Goal: Task Accomplishment & Management: Manage account settings

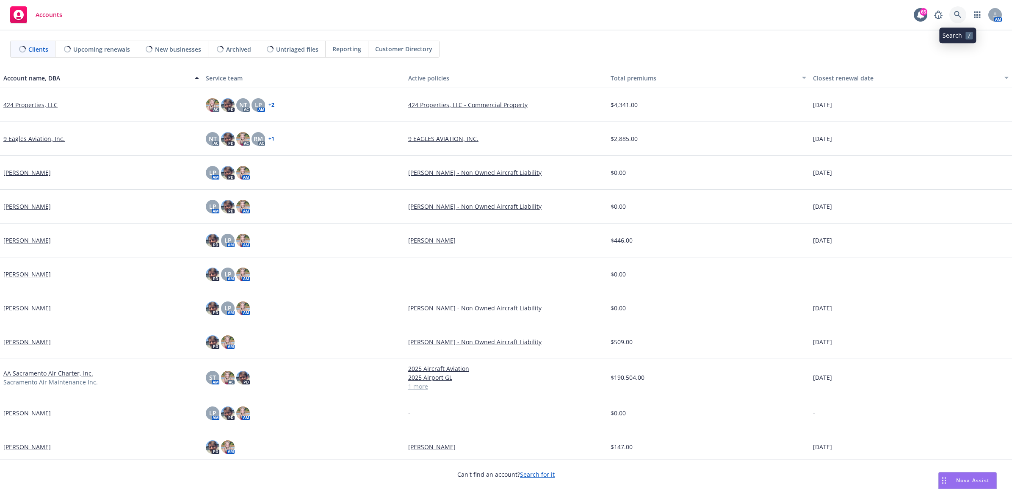
click at [960, 11] on icon at bounding box center [958, 15] width 8 height 8
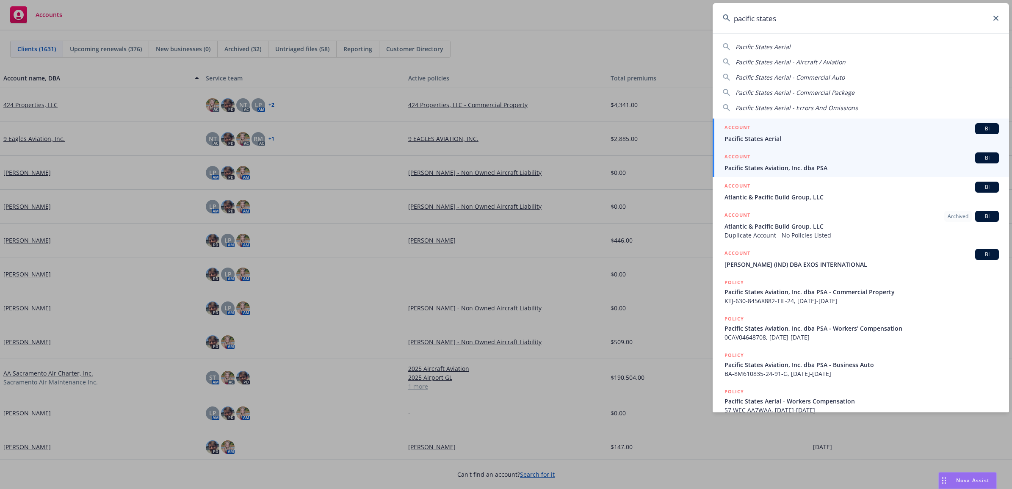
type input "pacific states"
click at [788, 166] on span "Pacific States Aviation, Inc. dba PSA" at bounding box center [861, 167] width 274 height 9
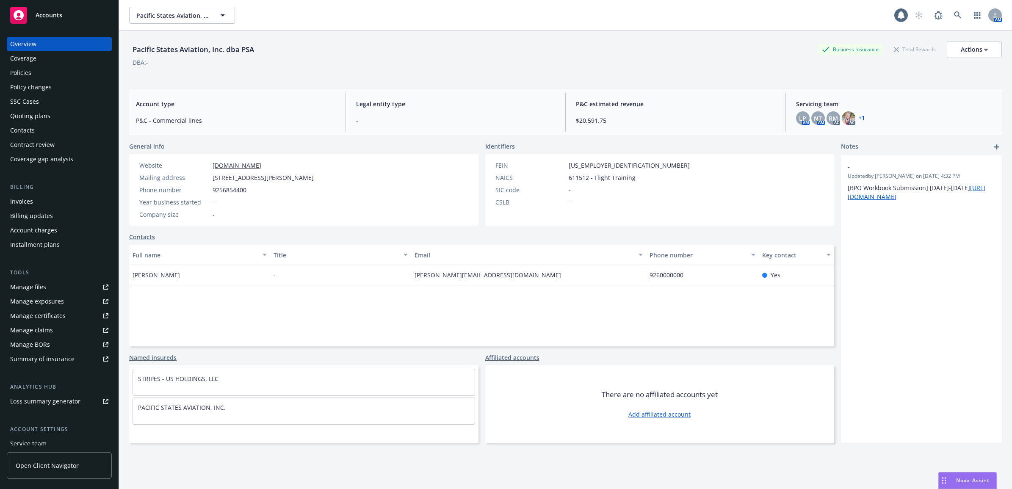
click at [72, 73] on div "Policies" at bounding box center [59, 73] width 98 height 14
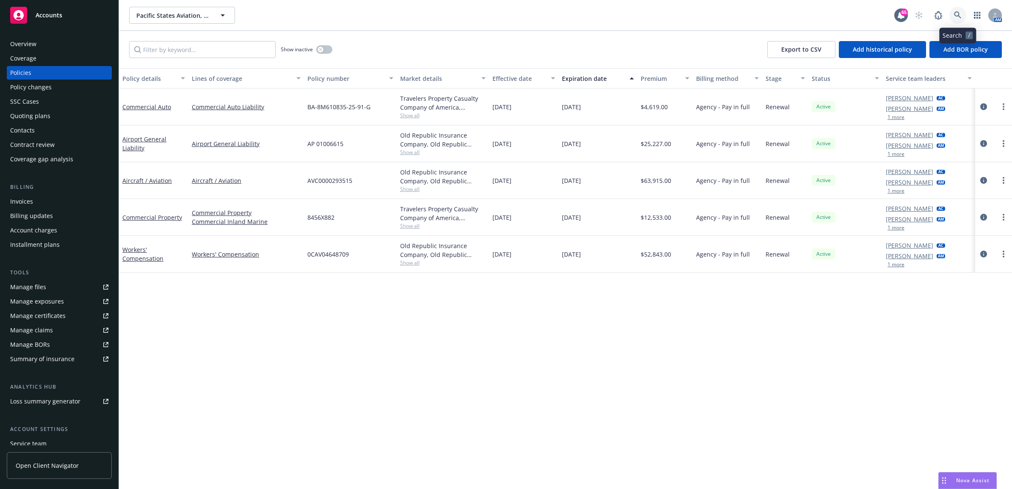
click at [964, 15] on link at bounding box center [957, 15] width 17 height 17
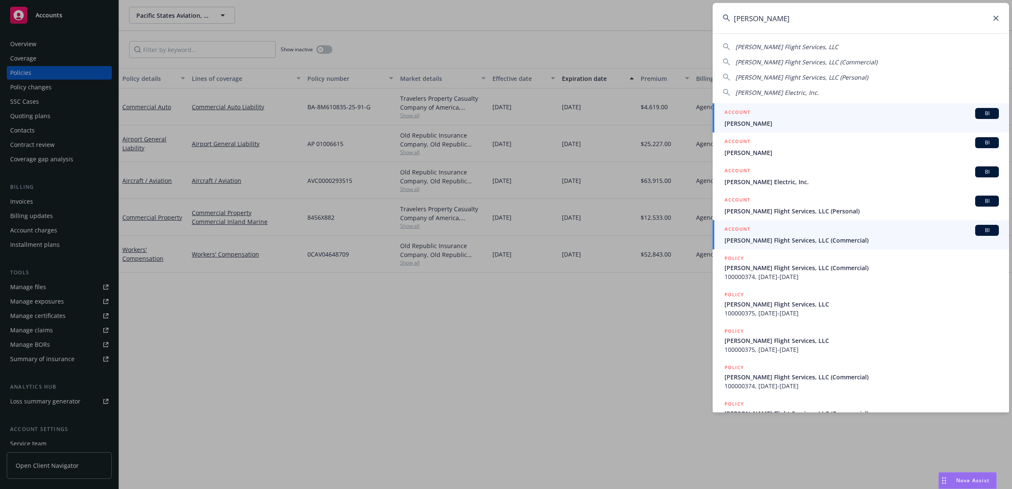
type input "[PERSON_NAME]"
drag, startPoint x: 810, startPoint y: 240, endPoint x: 817, endPoint y: 238, distance: 7.6
click at [810, 240] on span "[PERSON_NAME] Flight Services, LLC (Commercial)" at bounding box center [861, 240] width 274 height 9
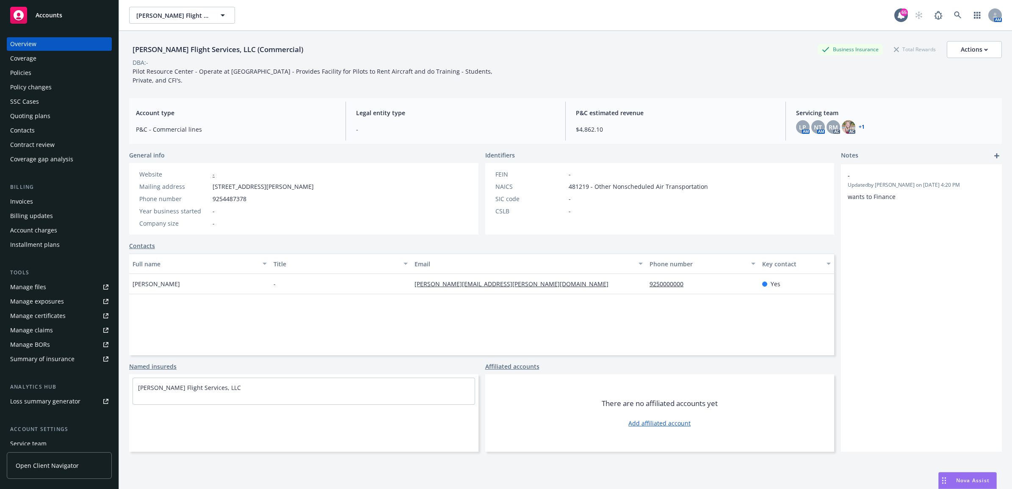
click at [37, 284] on div "Manage files" at bounding box center [28, 287] width 36 height 14
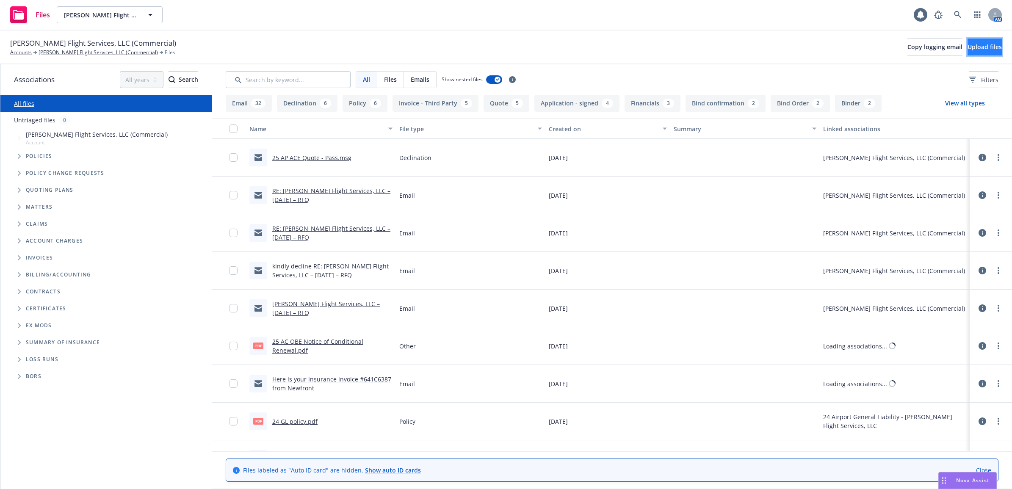
click at [970, 43] on span "Upload files" at bounding box center [984, 47] width 34 height 8
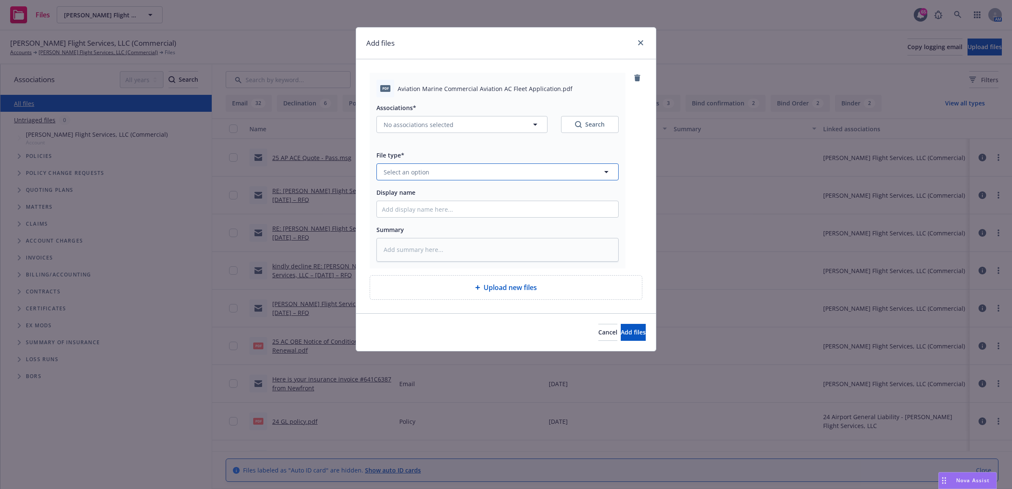
click at [448, 174] on button "Select an option" at bounding box center [497, 171] width 242 height 17
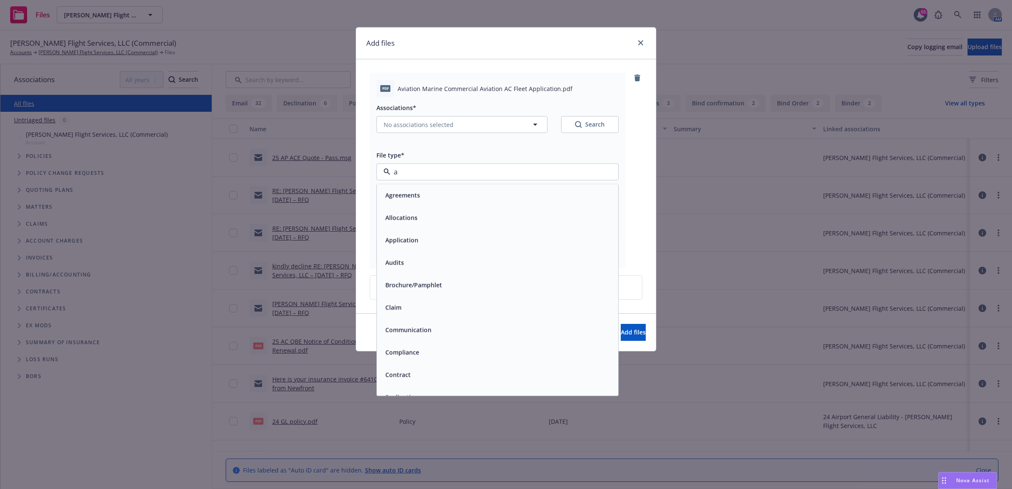
type input "ao"
type textarea "x"
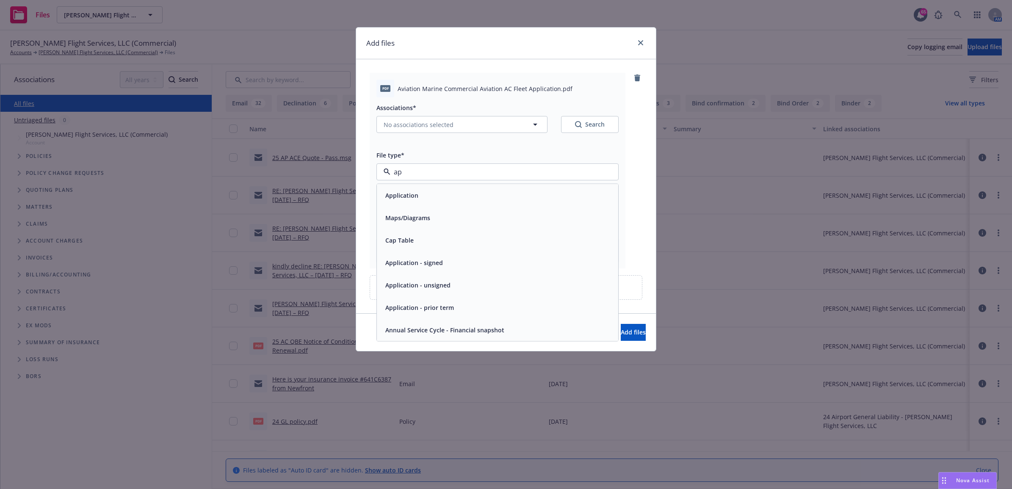
type input "app"
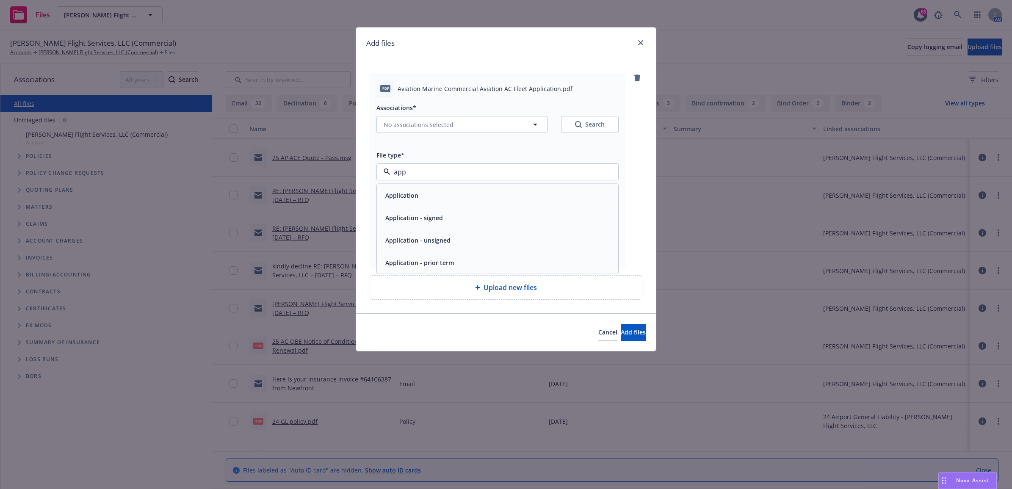
click at [432, 213] on div "Application - signed" at bounding box center [413, 218] width 63 height 12
click at [435, 130] on button "No associations selected" at bounding box center [461, 124] width 171 height 17
type textarea "x"
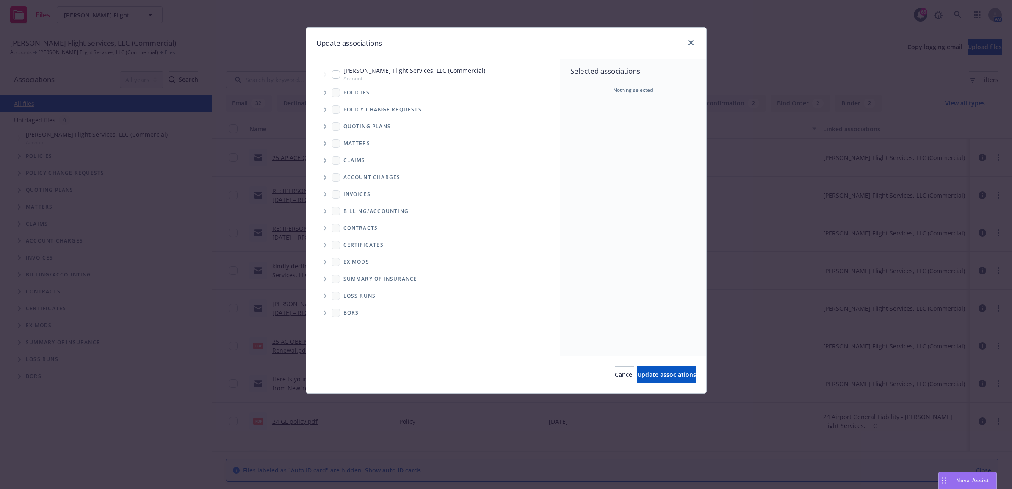
click at [332, 73] on input "Tree Example" at bounding box center [336, 74] width 8 height 8
checkbox input "true"
click at [655, 373] on span "Update associations" at bounding box center [666, 374] width 59 height 8
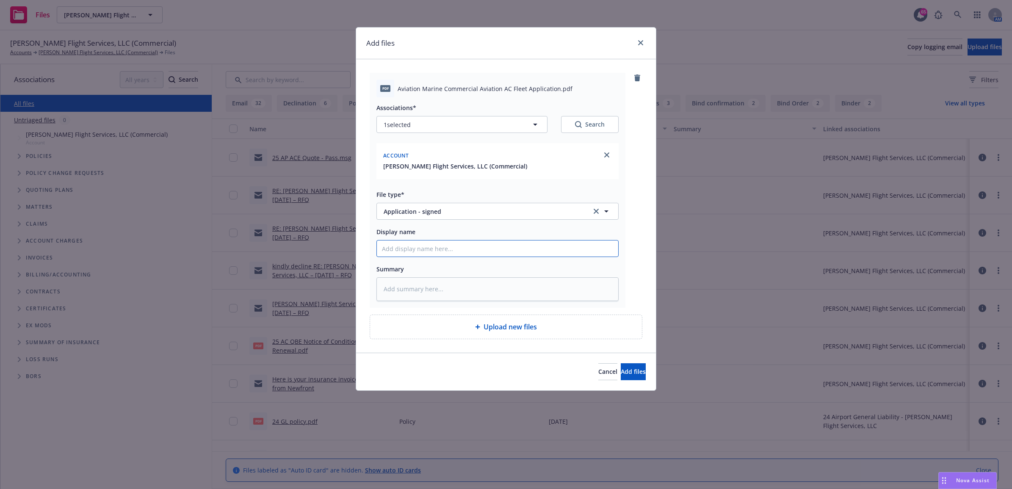
click at [434, 249] on input "Display name" at bounding box center [497, 248] width 241 height 16
type textarea "x"
type input "2"
type textarea "x"
type input "25"
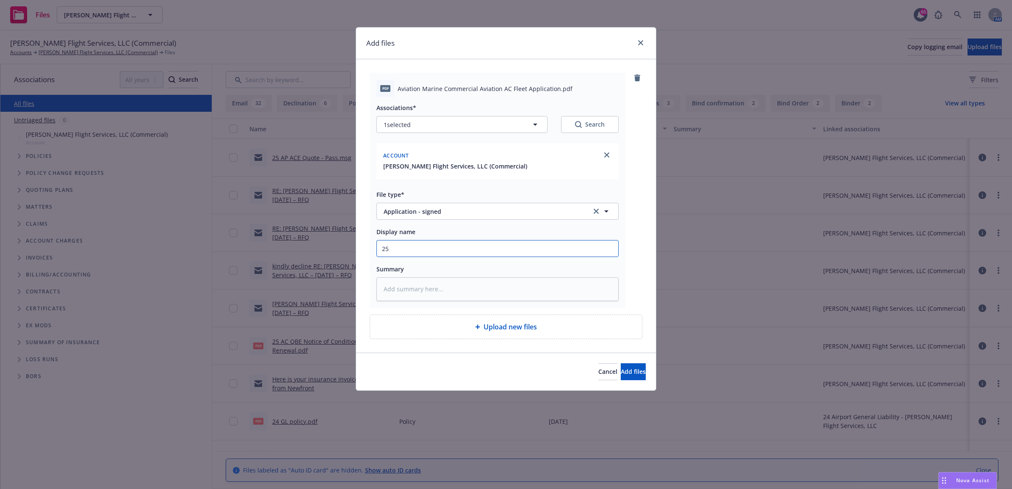
type textarea "x"
type input "25"
type textarea "x"
type input "25 A"
type textarea "x"
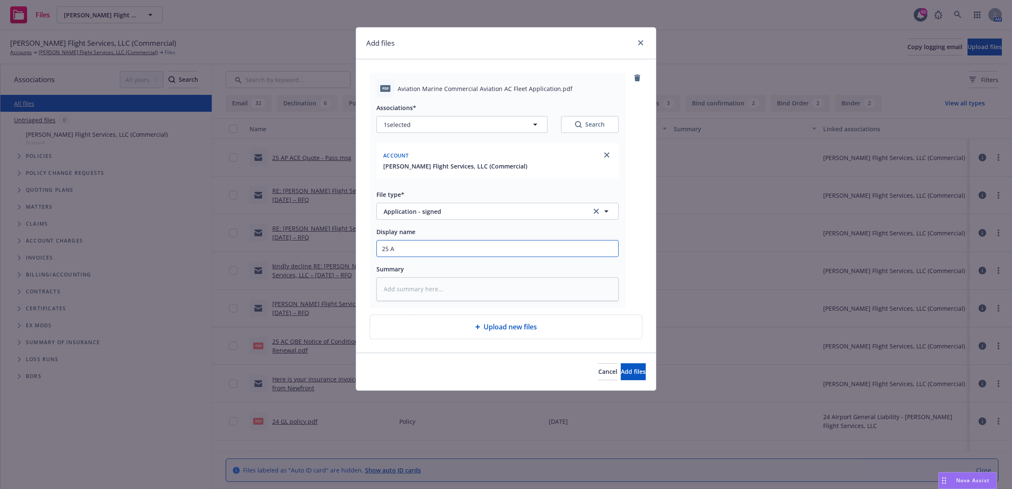
type input "25 AC"
type textarea "x"
type input "25 AC"
type textarea "x"
type input "25 AC -"
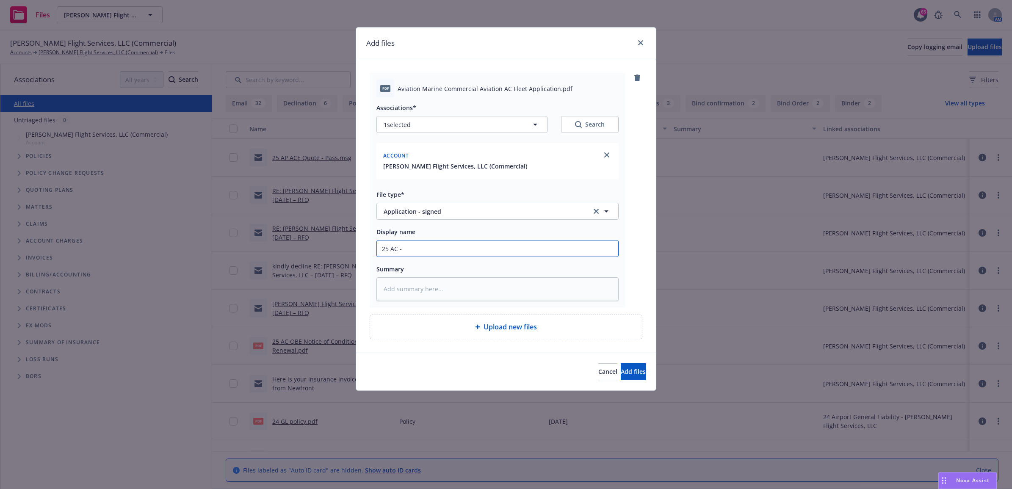
type textarea "x"
type input "25 AC -"
type textarea "x"
type input "25 AC - S"
type textarea "x"
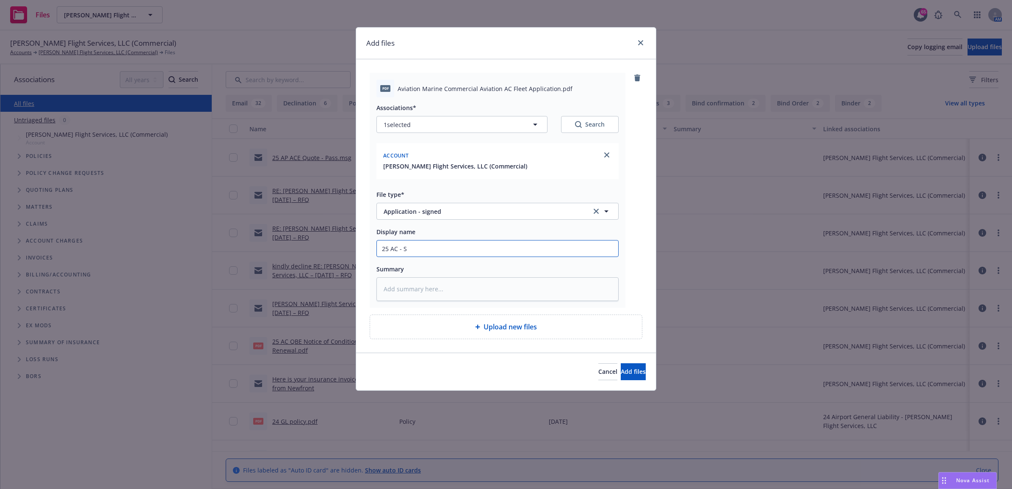
type input "25 AC - Si"
type textarea "x"
type input "25 AC - Sig"
type textarea "x"
type input "25 AC - Sign"
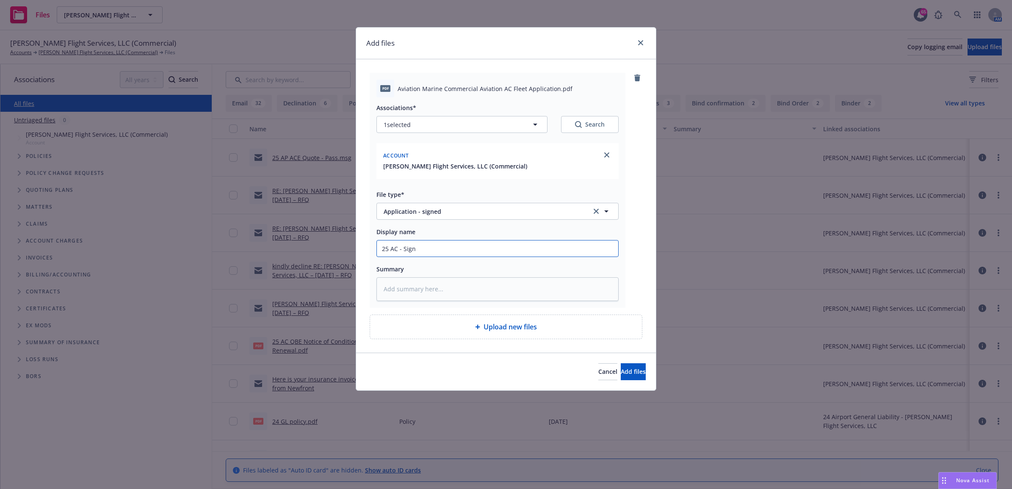
type textarea "x"
type input "25 AC - Signe"
type textarea "x"
type input "25 AC - Signed"
type textarea "x"
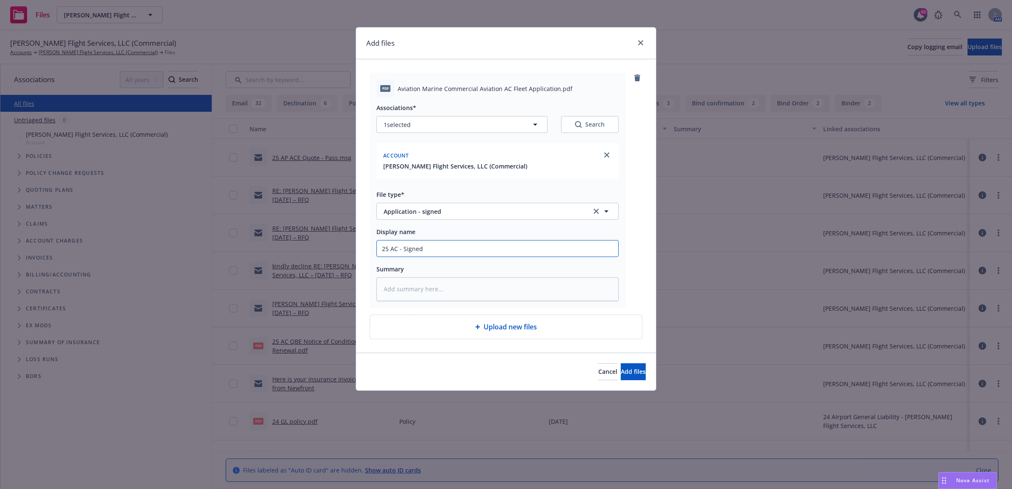
type input "25 AC - Signed"
type textarea "x"
type input "25 AC - Signed A"
type textarea "x"
type input "25 AC - Signed Ap"
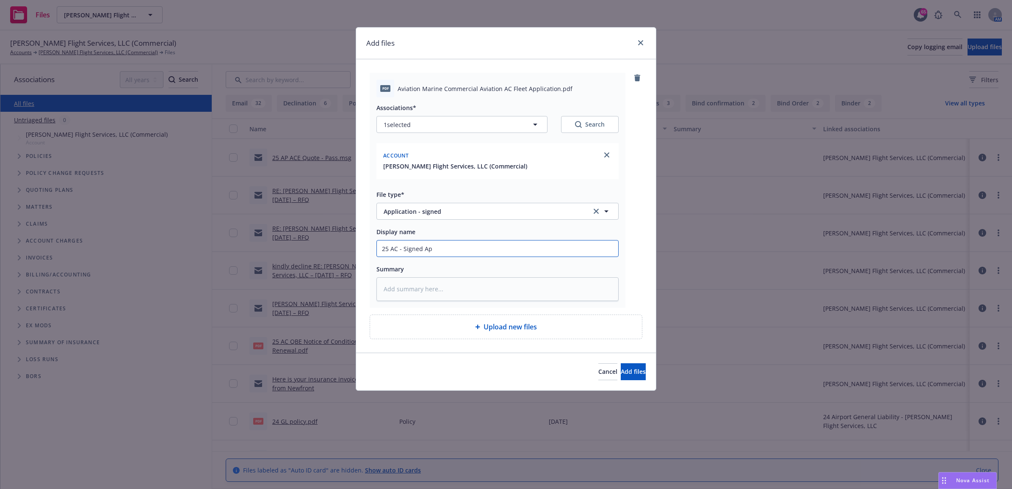
type textarea "x"
type input "25 AC - Signed App"
type textarea "x"
type input "25 AC - Signed Appl"
type textarea "x"
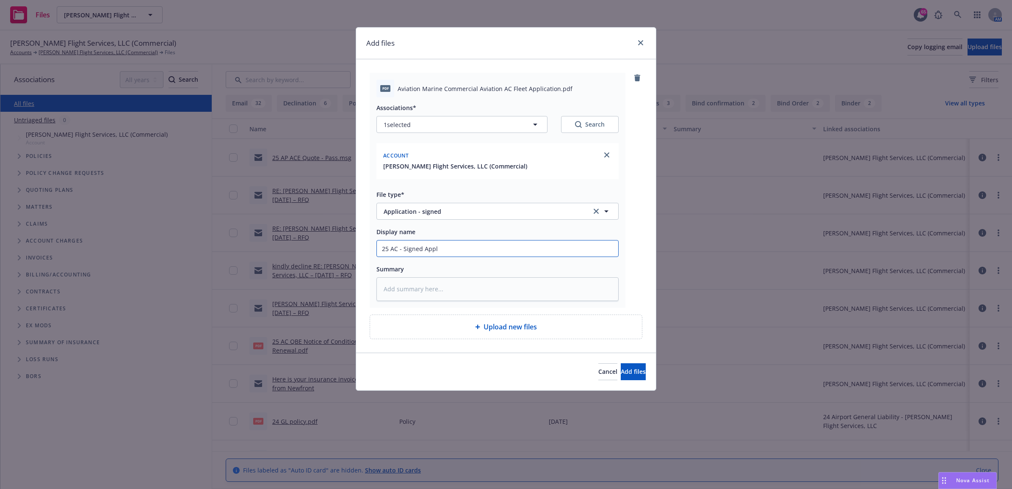
type input "25 AC - Signed Appli"
type textarea "x"
type input "25 AC - Signed Applic"
type textarea "x"
type input "25 AC - Signed Applica"
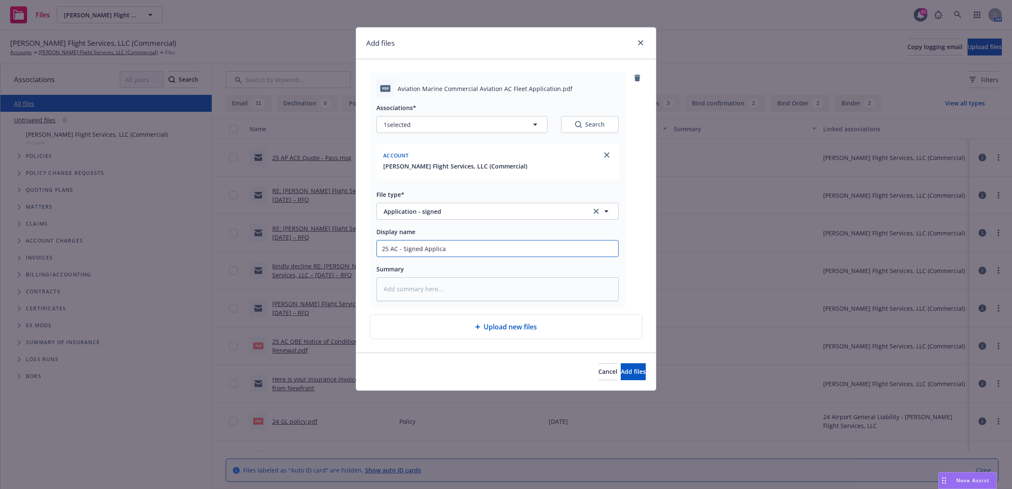
type textarea "x"
type input "25 AC - Signed Applicat"
type textarea "x"
type input "25 AC - Signed Applicati"
type textarea "x"
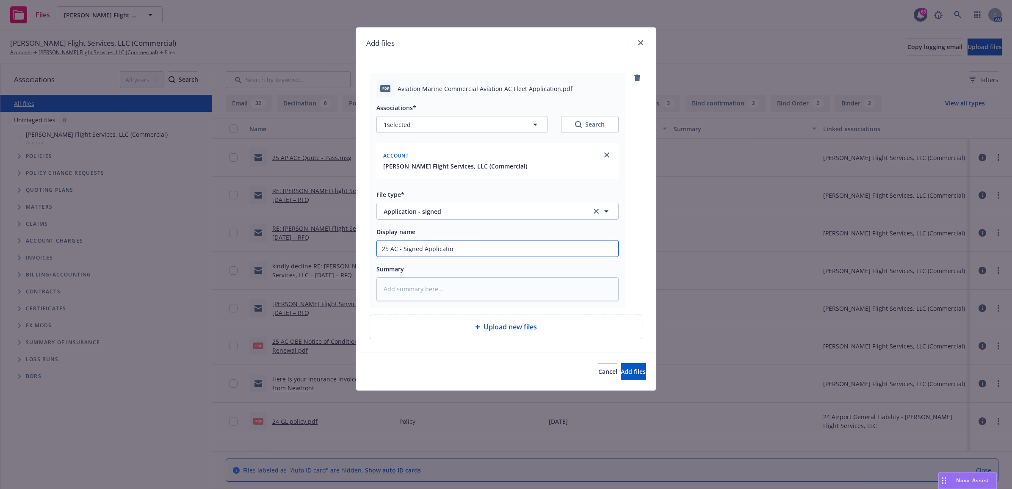
type input "25 AC - Signed Application"
type textarea "x"
drag, startPoint x: 330, startPoint y: 241, endPoint x: 312, endPoint y: 241, distance: 18.2
click at [312, 241] on div "Add files pdf Aviation Marine Commercial Aviation AC Fleet Application.pdf Asso…" at bounding box center [506, 244] width 1012 height 489
type input "25 AC - Signed Application"
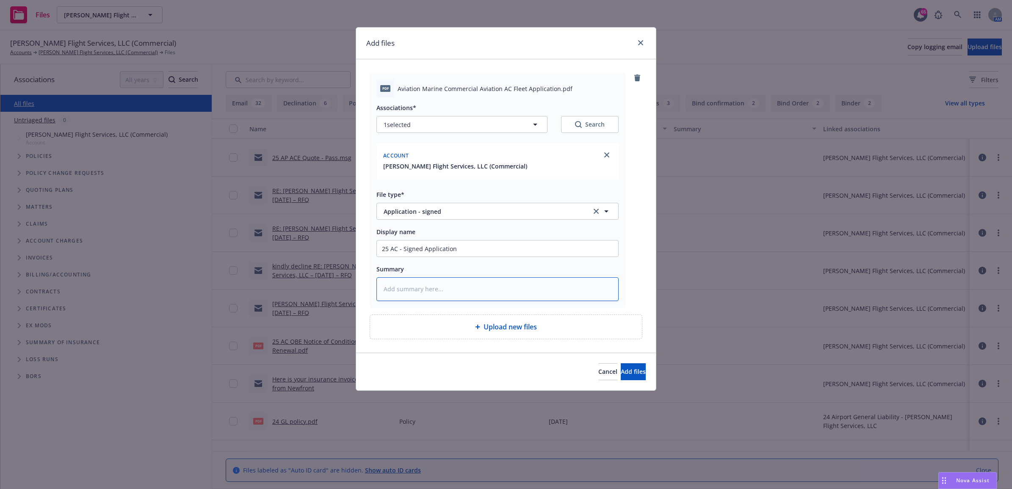
paste textarea "25 AC - Signed Application"
type textarea "x"
type textarea "25 AC - Signed Application"
click at [633, 375] on button "Add files" at bounding box center [633, 371] width 25 height 17
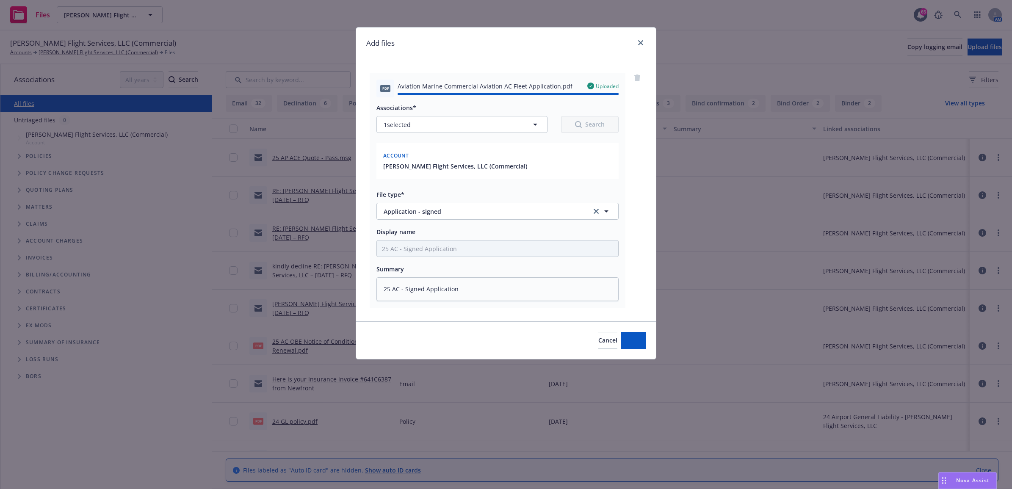
type textarea "x"
